Goal: Task Accomplishment & Management: Manage account settings

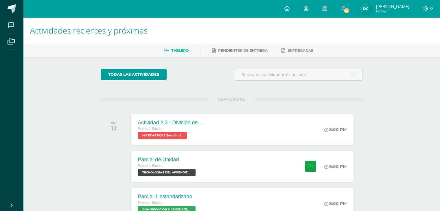
click at [370, 8] on img at bounding box center [366, 9] width 12 height 12
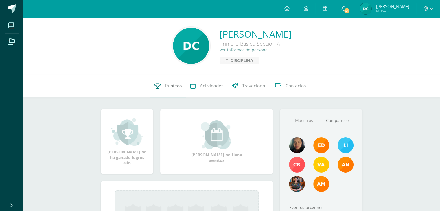
click at [155, 85] on icon at bounding box center [157, 86] width 7 height 6
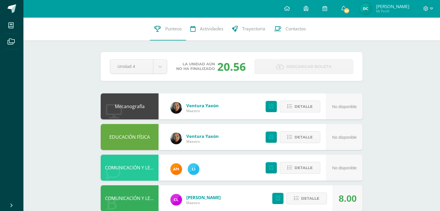
click at [372, 13] on img at bounding box center [366, 9] width 12 height 12
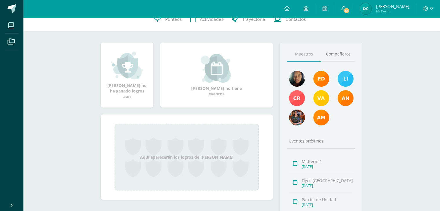
scroll to position [27, 0]
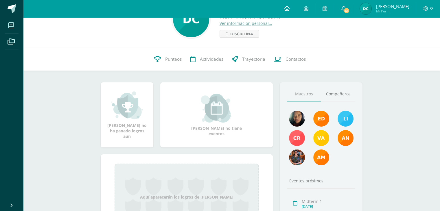
click at [297, 12] on link at bounding box center [287, 8] width 20 height 17
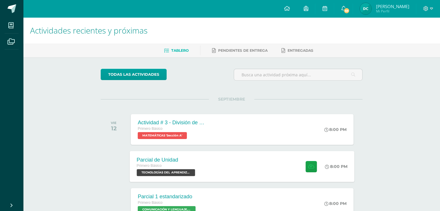
click at [183, 175] on span "TECNOLOGÍAS DEL APRENDIZAJE Y LA COMUNICACIÓN 'Sección A'" at bounding box center [166, 172] width 58 height 7
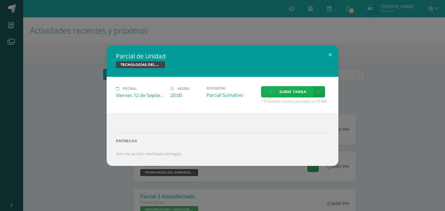
click at [308, 87] on label "Subir tarea" at bounding box center [287, 91] width 53 height 11
click at [0, 0] on input "Subir tarea" at bounding box center [0, 0] width 0 height 0
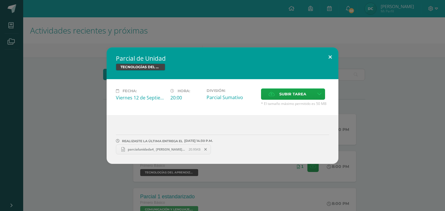
click at [335, 62] on button at bounding box center [330, 57] width 17 height 20
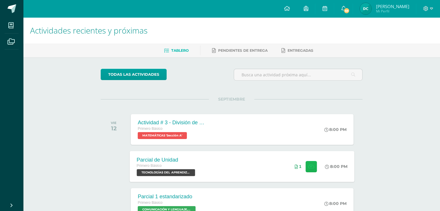
click at [314, 168] on button at bounding box center [311, 166] width 11 height 11
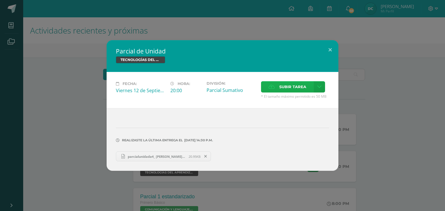
click at [285, 87] on span "Subir tarea" at bounding box center [292, 87] width 27 height 11
click at [0, 0] on input "Subir tarea" at bounding box center [0, 0] width 0 height 0
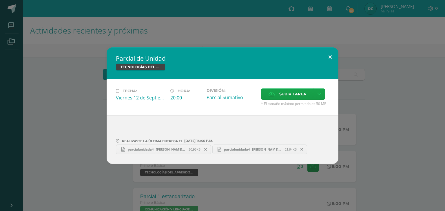
click at [330, 56] on button at bounding box center [330, 57] width 17 height 20
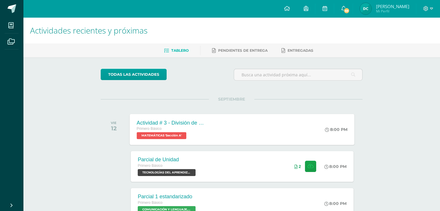
scroll to position [9, 0]
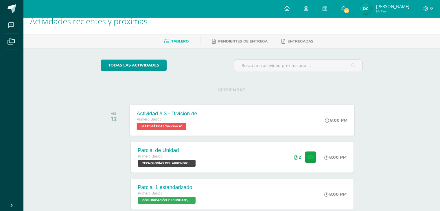
click at [190, 111] on div "Actividad # 3 - División de Fracciones" at bounding box center [172, 114] width 70 height 6
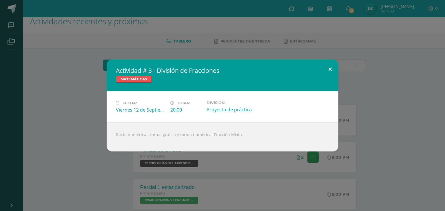
click at [335, 68] on button at bounding box center [330, 70] width 17 height 20
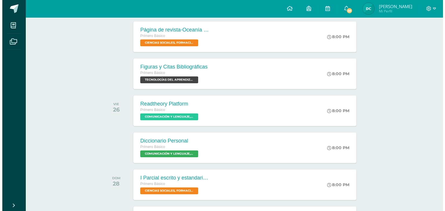
scroll to position [476, 0]
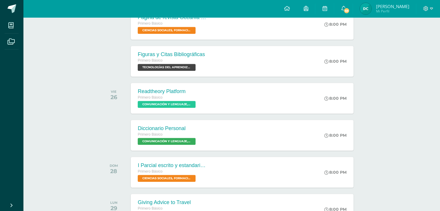
click at [335, 68] on div "8:00 PM" at bounding box center [338, 61] width 30 height 31
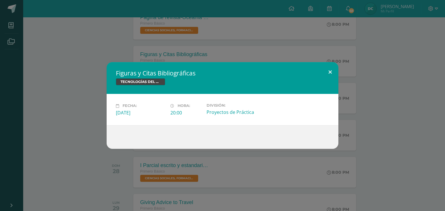
click at [327, 67] on button at bounding box center [330, 72] width 17 height 20
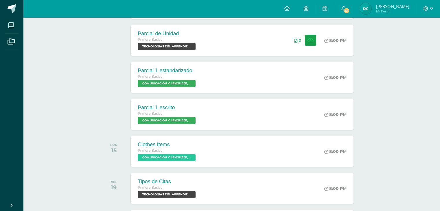
scroll to position [52, 0]
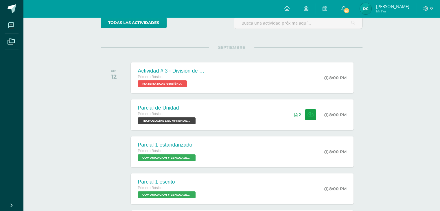
click at [369, 4] on span "Dorcas Paola Mi Perfil" at bounding box center [385, 9] width 52 height 12
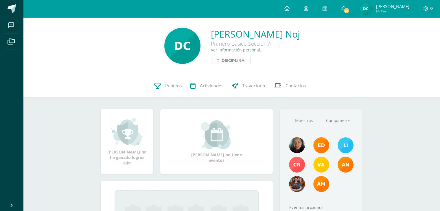
click at [217, 62] on icon at bounding box center [218, 60] width 2 height 3
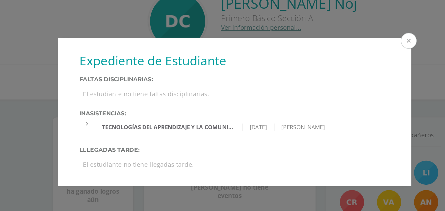
click at [336, 55] on button at bounding box center [336, 59] width 10 height 10
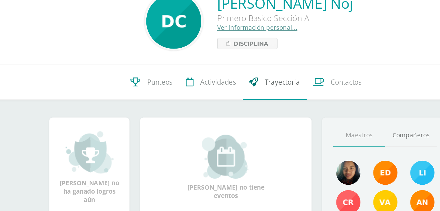
click at [264, 88] on span "Trayectoria" at bounding box center [253, 86] width 23 height 6
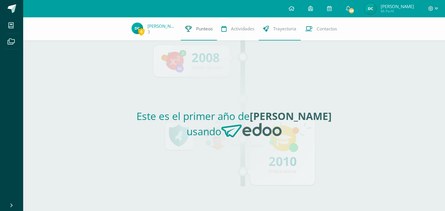
click at [203, 30] on span "Punteos" at bounding box center [204, 29] width 17 height 6
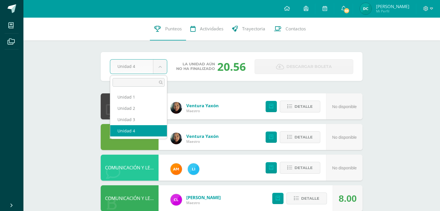
click at [161, 72] on body "Mis cursos Archivos Cerrar panel CIENCIAS NATURALES Primero Básico "Sección A" …" at bounding box center [220, 203] width 440 height 407
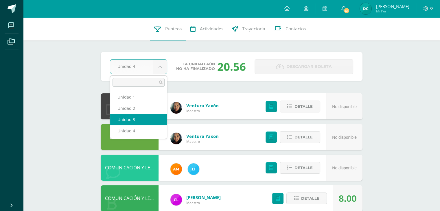
select select "Unidad 3"
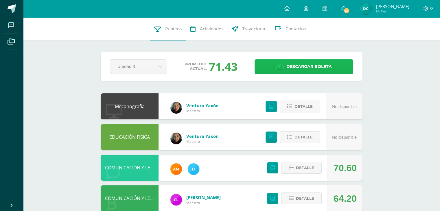
click at [270, 64] on link "Descargar boleta" at bounding box center [304, 66] width 99 height 15
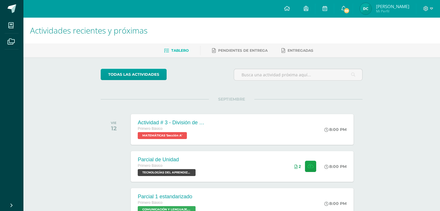
click at [372, 11] on img at bounding box center [366, 9] width 12 height 12
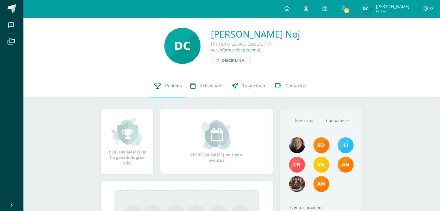
click at [163, 89] on link "Punteos" at bounding box center [168, 85] width 36 height 23
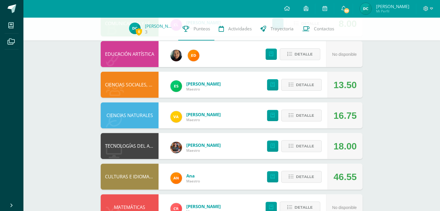
scroll to position [174, 0]
